Goal: Transaction & Acquisition: Purchase product/service

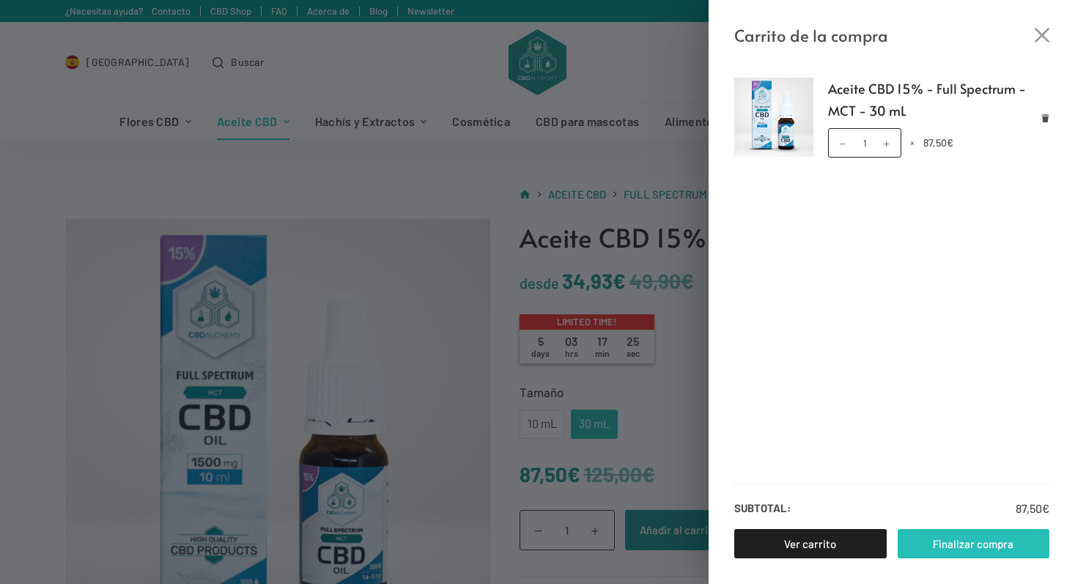
click at [952, 543] on link "Finalizar compra" at bounding box center [973, 543] width 152 height 29
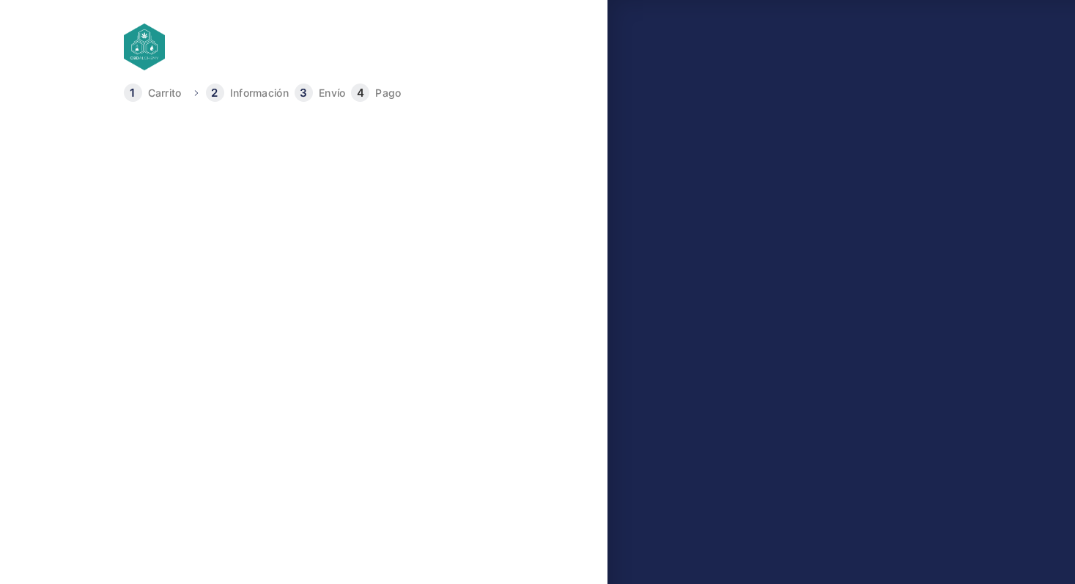
type input "649368840"
select select "B"
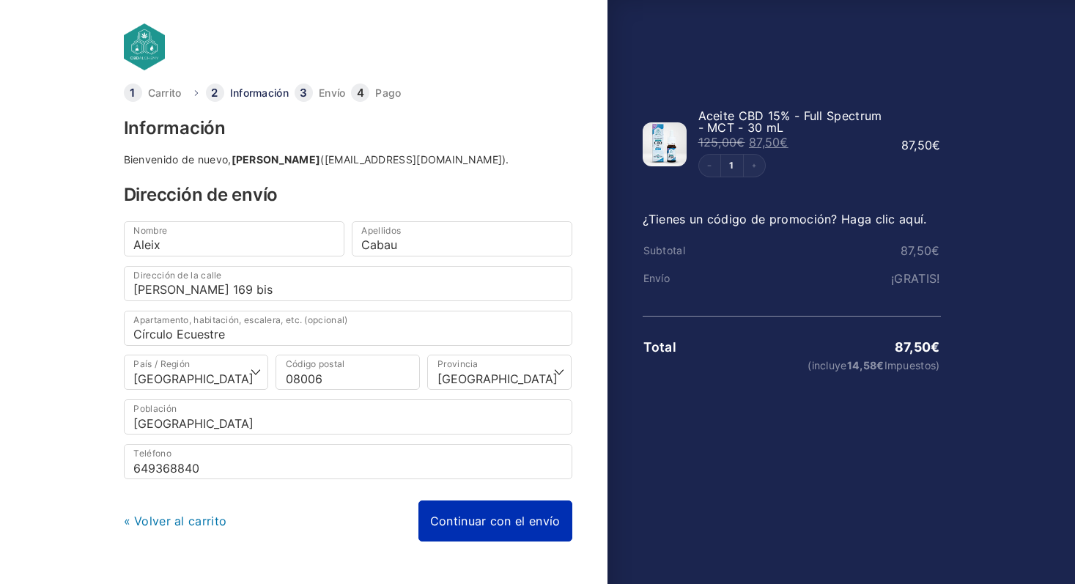
click at [513, 517] on link "Continuar con el envío" at bounding box center [495, 520] width 154 height 41
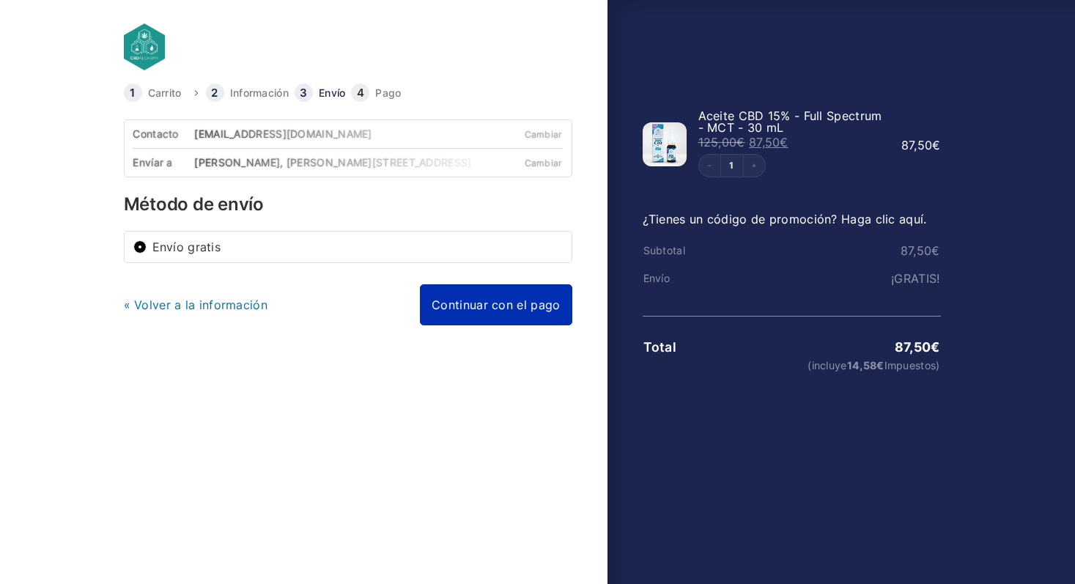
click at [489, 310] on link "Continuar con el pago" at bounding box center [496, 304] width 152 height 41
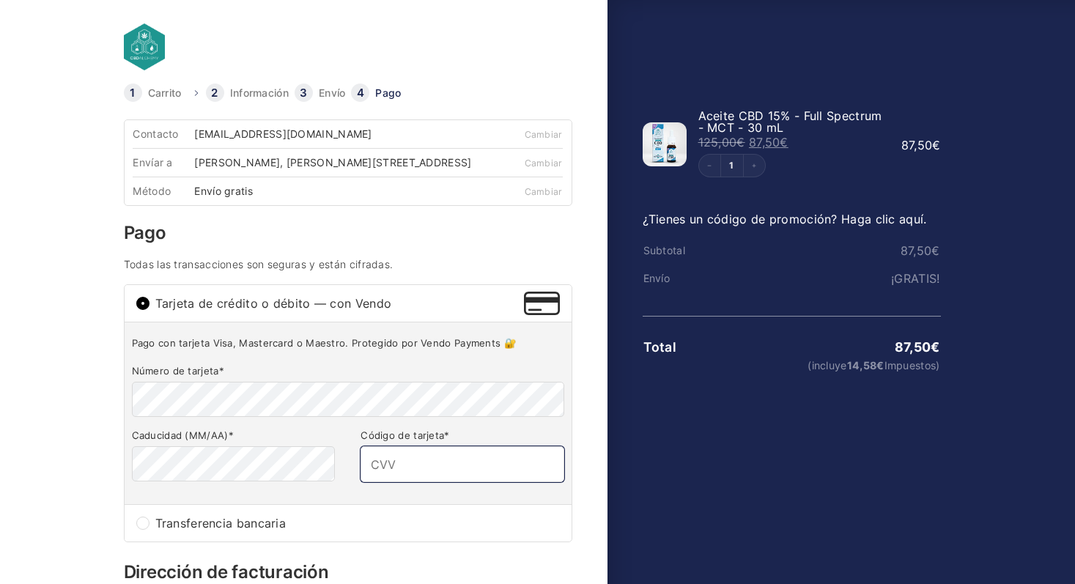
click at [396, 479] on input "Código de tarjeta *" at bounding box center [461, 463] width 203 height 35
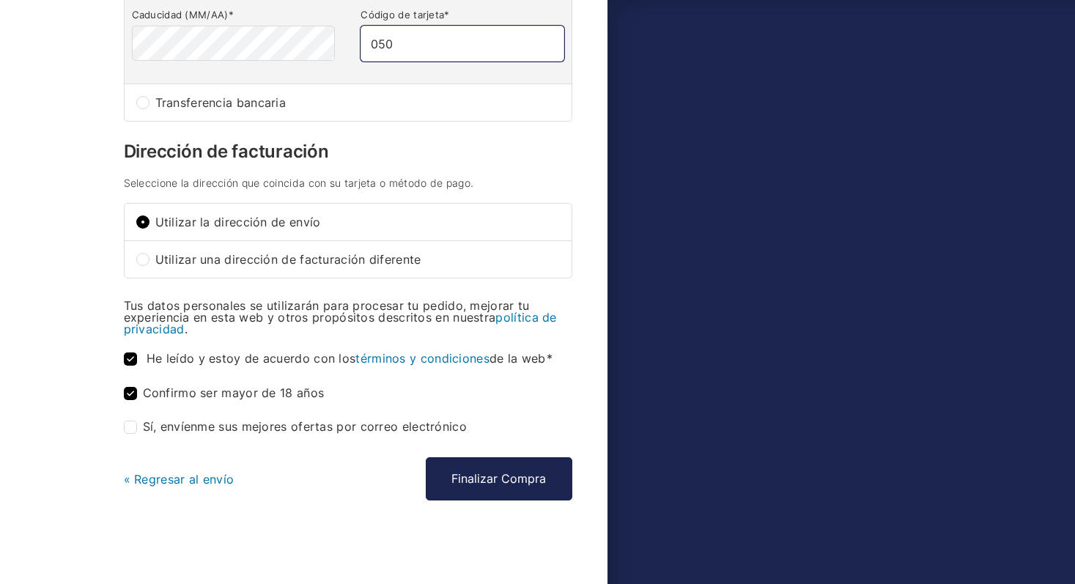
scroll to position [432, 0]
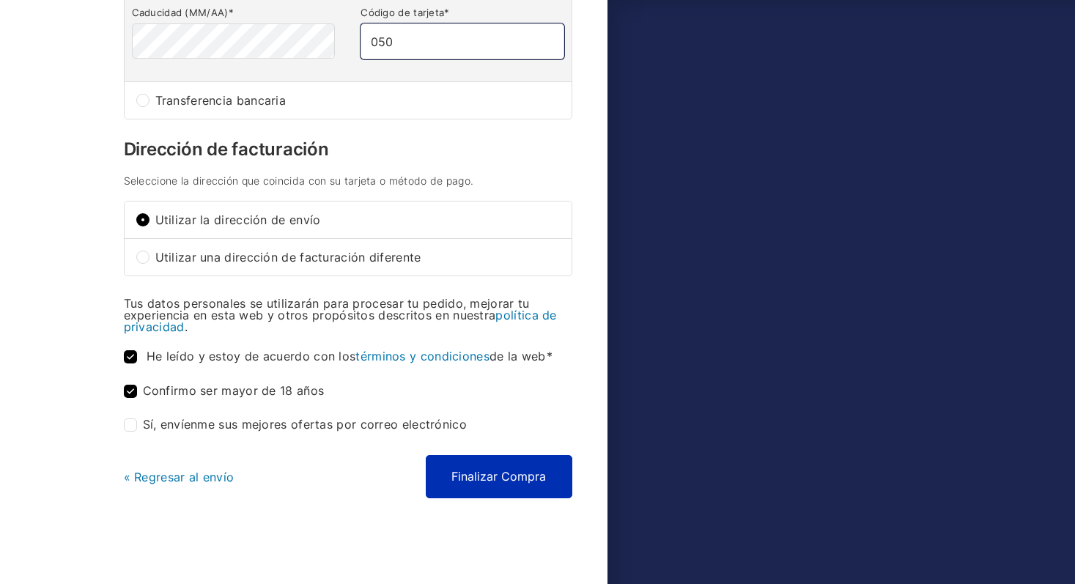
type input "050"
click at [493, 482] on button "Finalizar Compra" at bounding box center [499, 476] width 147 height 42
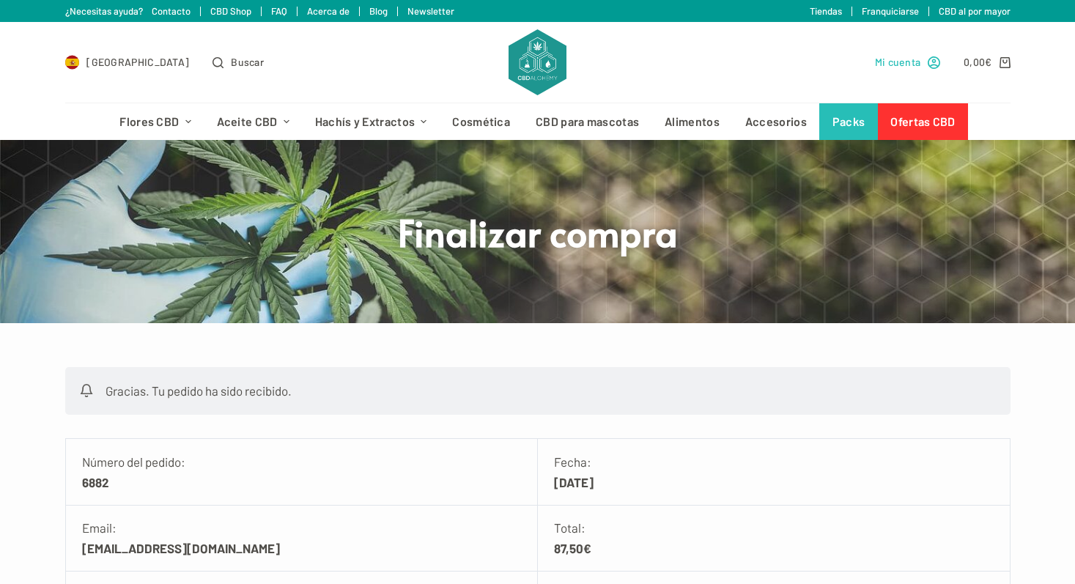
click at [903, 67] on span "Mi cuenta" at bounding box center [898, 61] width 46 height 17
